Goal: Task Accomplishment & Management: Manage account settings

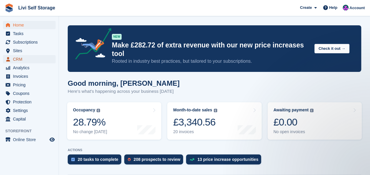
click at [13, 59] on span "CRM" at bounding box center [30, 59] width 35 height 8
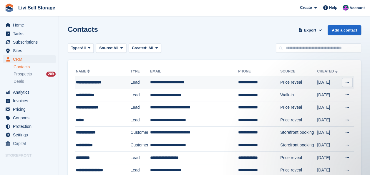
click at [173, 83] on td "**********" at bounding box center [194, 82] width 88 height 13
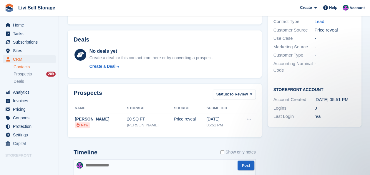
scroll to position [206, 0]
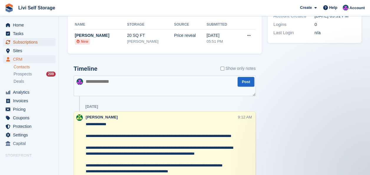
click at [15, 42] on span "Subscriptions" at bounding box center [30, 42] width 35 height 8
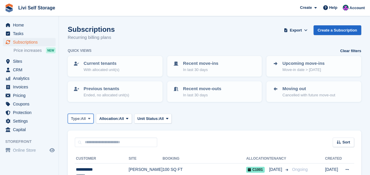
click at [81, 117] on span "Type:" at bounding box center [76, 119] width 10 height 6
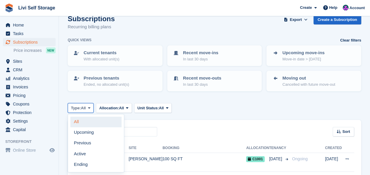
scroll to position [88, 0]
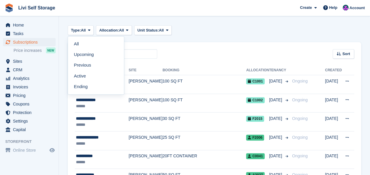
click at [86, 53] on link "Upcoming" at bounding box center [95, 54] width 51 height 11
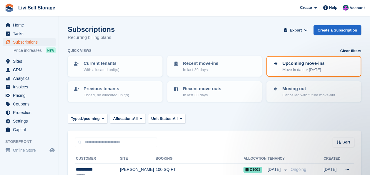
click at [222, 31] on div "Subscriptions Recurring billing plans Export Export Subscriptions Export a CSV …" at bounding box center [214, 36] width 293 height 23
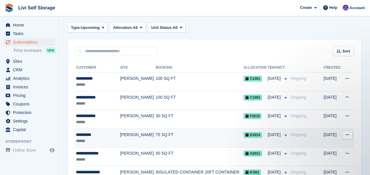
scroll to position [100, 0]
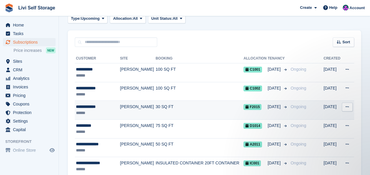
click at [97, 105] on div "**********" at bounding box center [97, 107] width 42 height 6
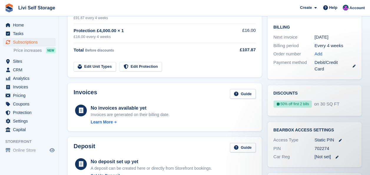
scroll to position [147, 0]
